Goal: Transaction & Acquisition: Purchase product/service

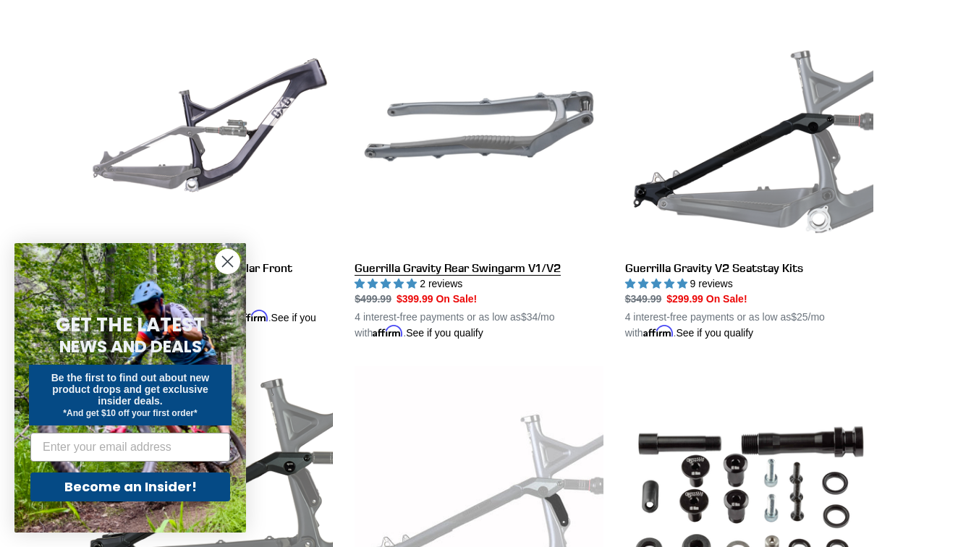
scroll to position [450, 0]
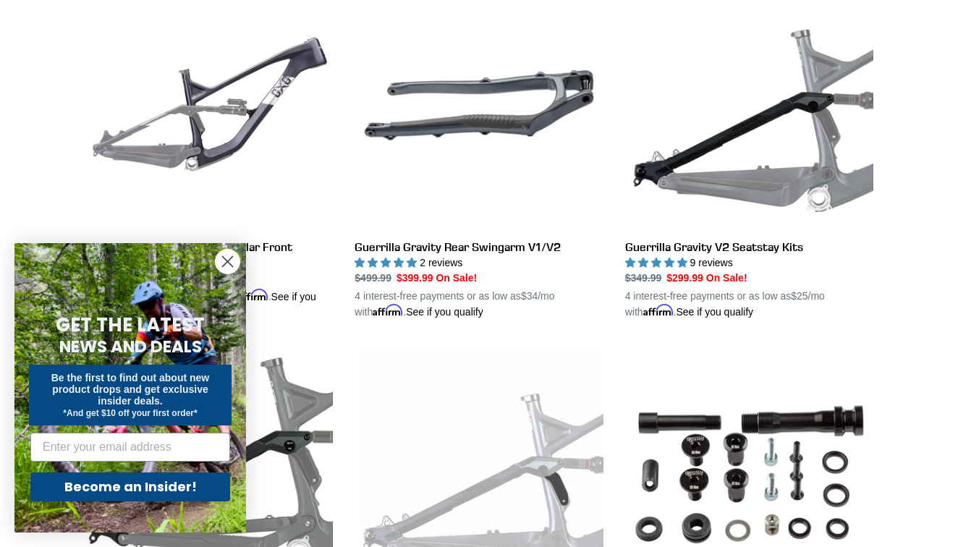
click at [229, 259] on icon "Close dialog" at bounding box center [228, 262] width 10 height 10
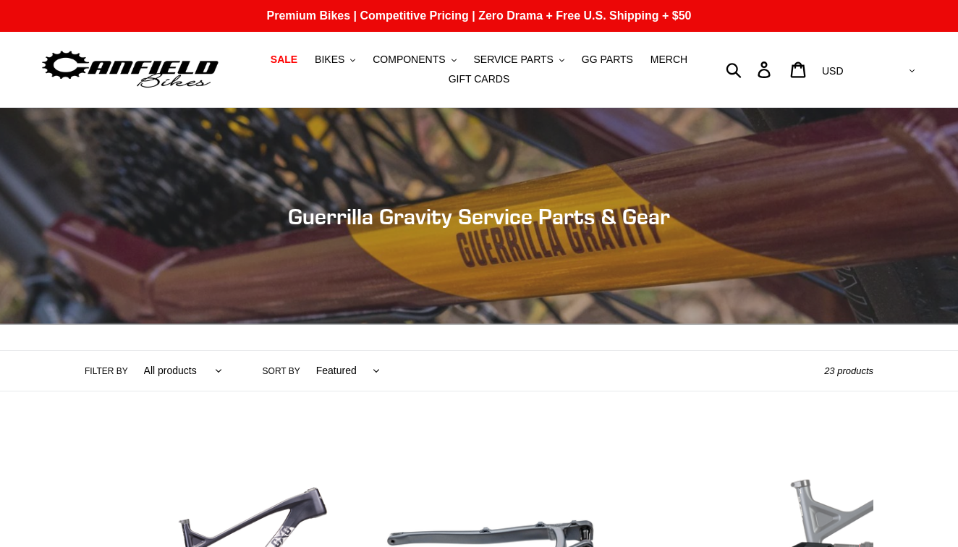
scroll to position [0, 0]
click at [297, 59] on span "SALE" at bounding box center [284, 60] width 27 height 12
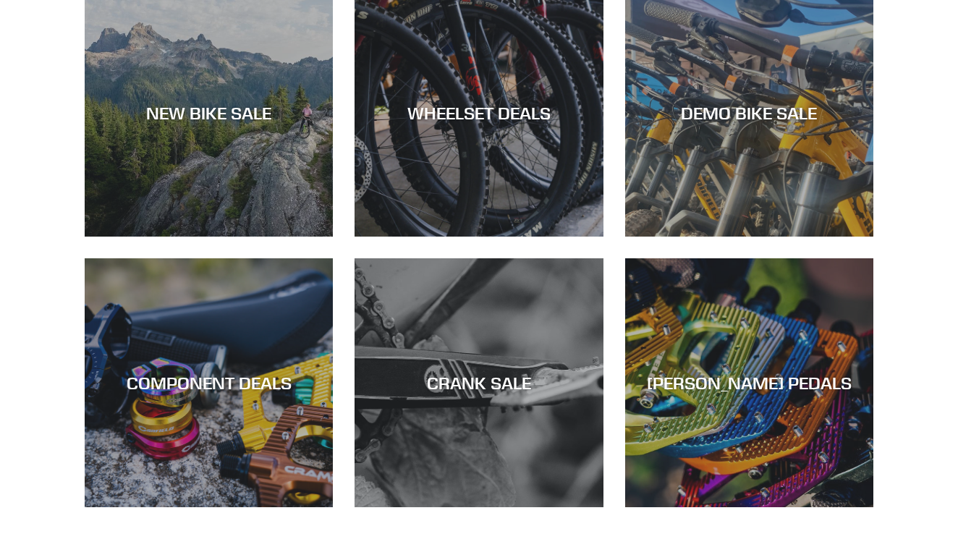
scroll to position [457, 0]
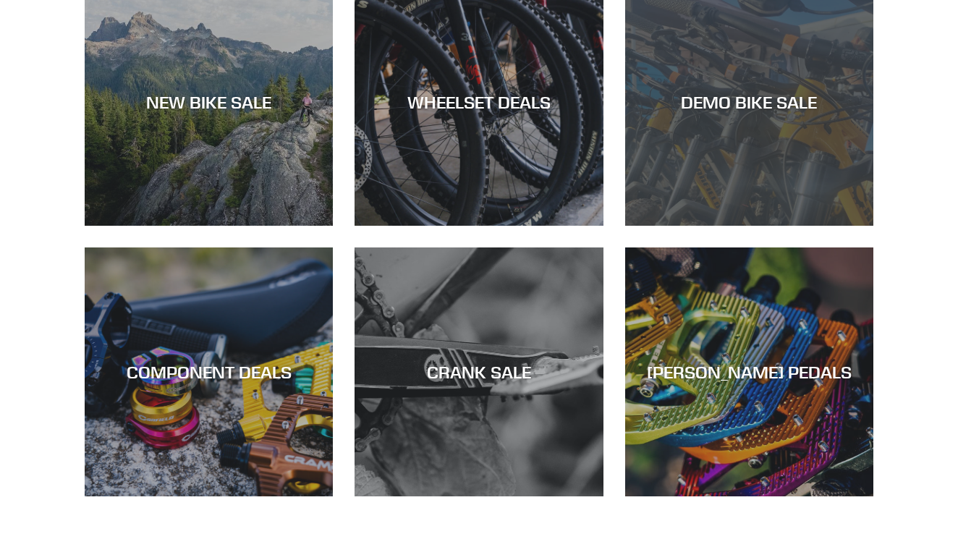
click at [743, 226] on div "DEMO BIKE SALE" at bounding box center [749, 226] width 248 height 0
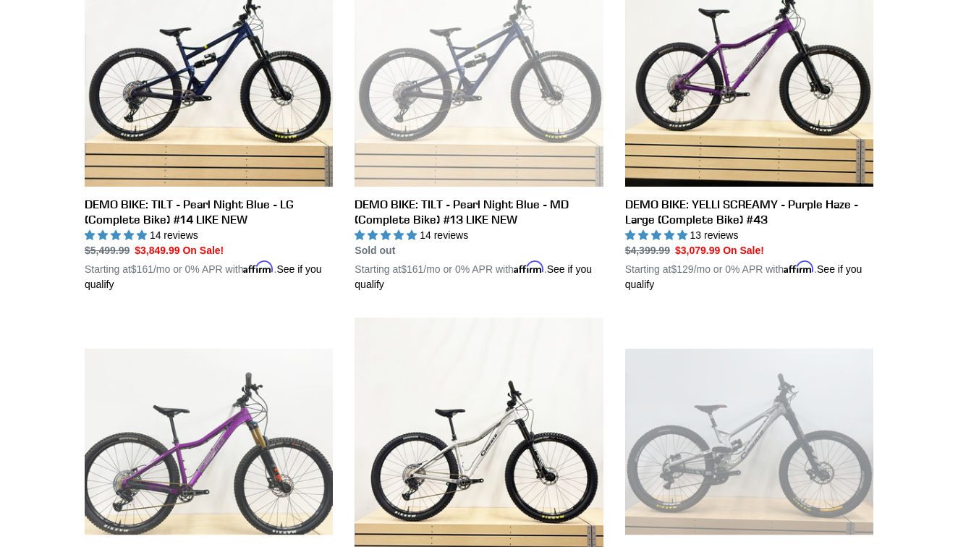
scroll to position [1155, 0]
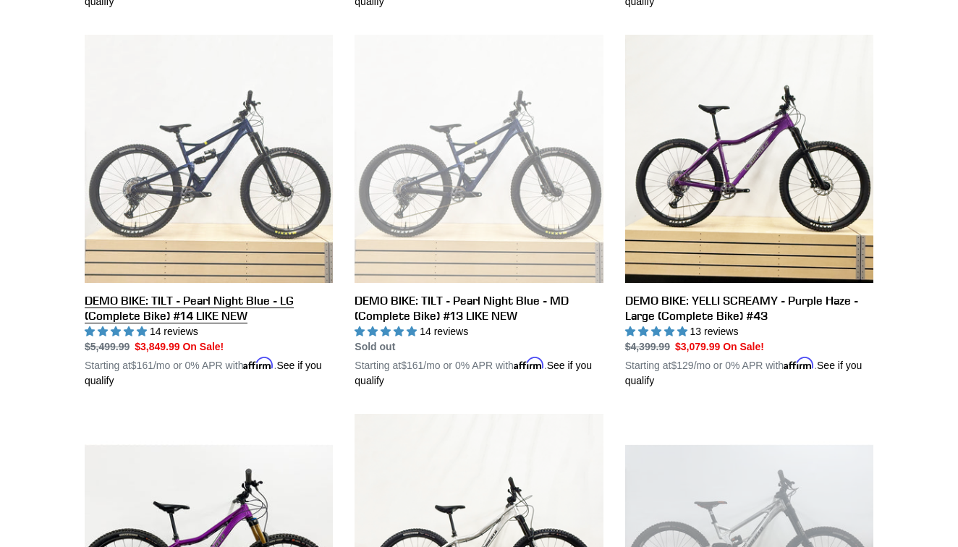
click at [240, 184] on link "DEMO BIKE: TILT - Pearl Night Blue - LG (Complete Bike) #14 LIKE NEW" at bounding box center [209, 212] width 248 height 354
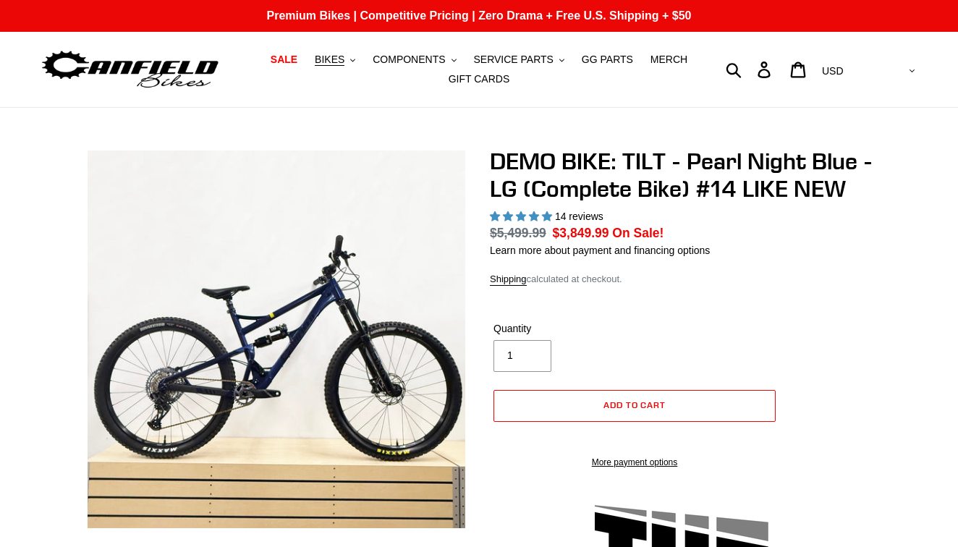
select select "highest-rating"
